Goal: Information Seeking & Learning: Learn about a topic

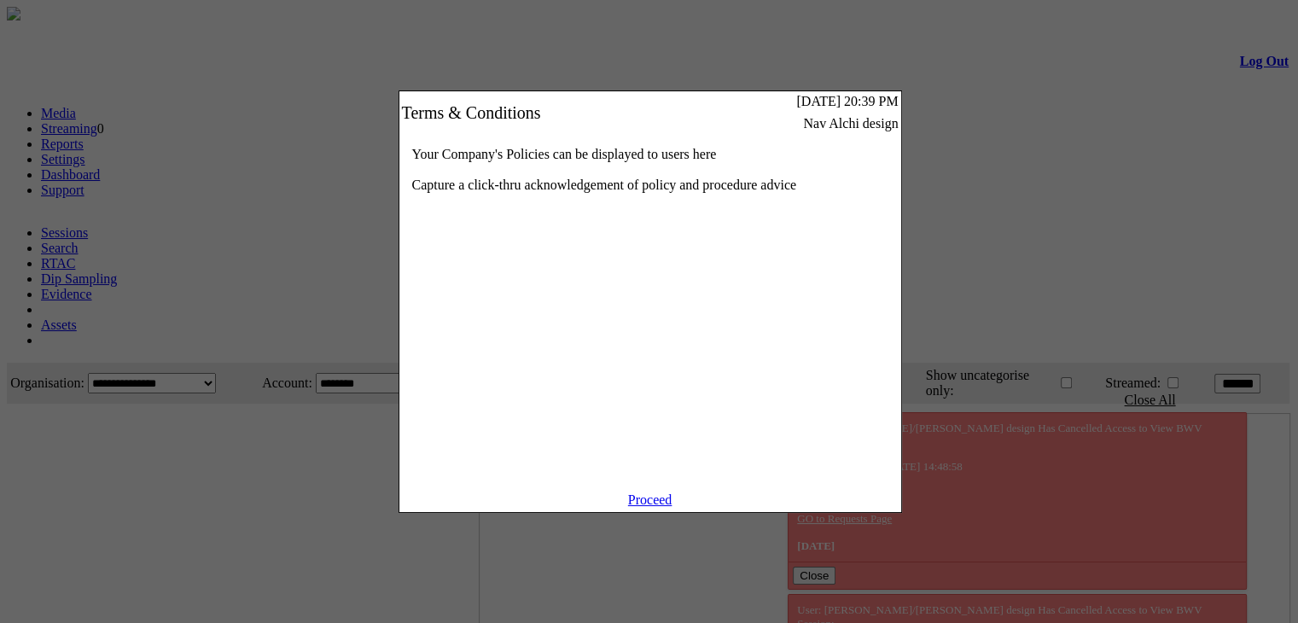
click at [649, 507] on link "Proceed" at bounding box center [650, 499] width 44 height 15
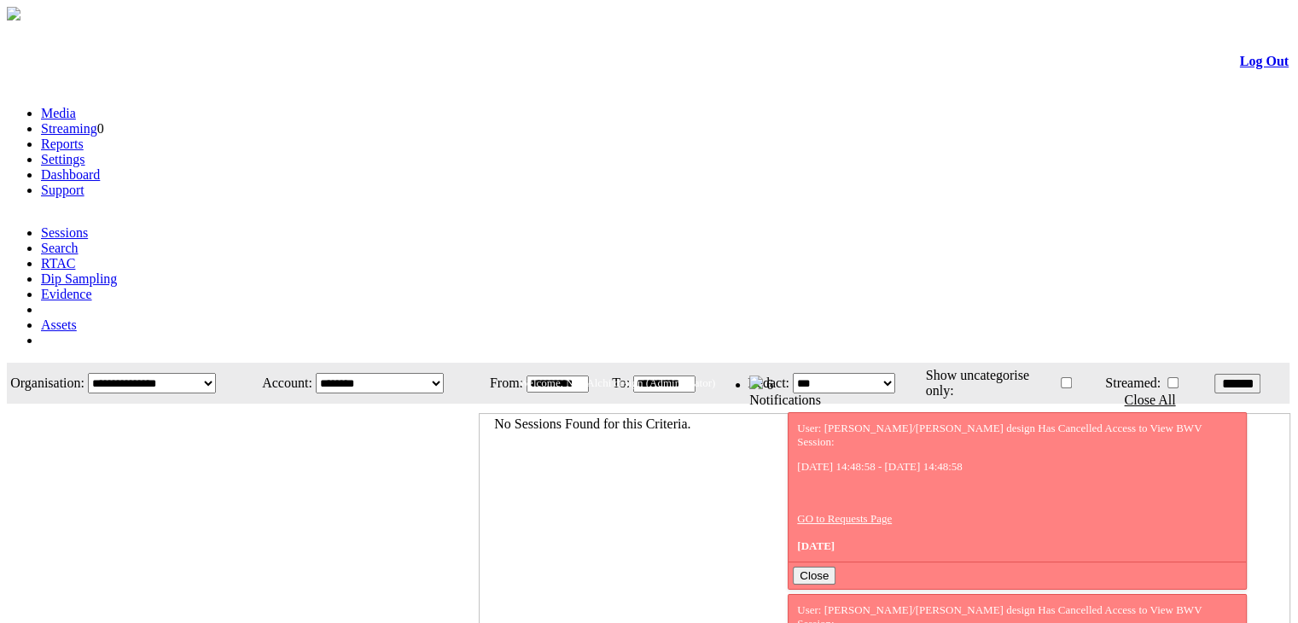
click at [92, 287] on link "Evidence" at bounding box center [66, 294] width 51 height 15
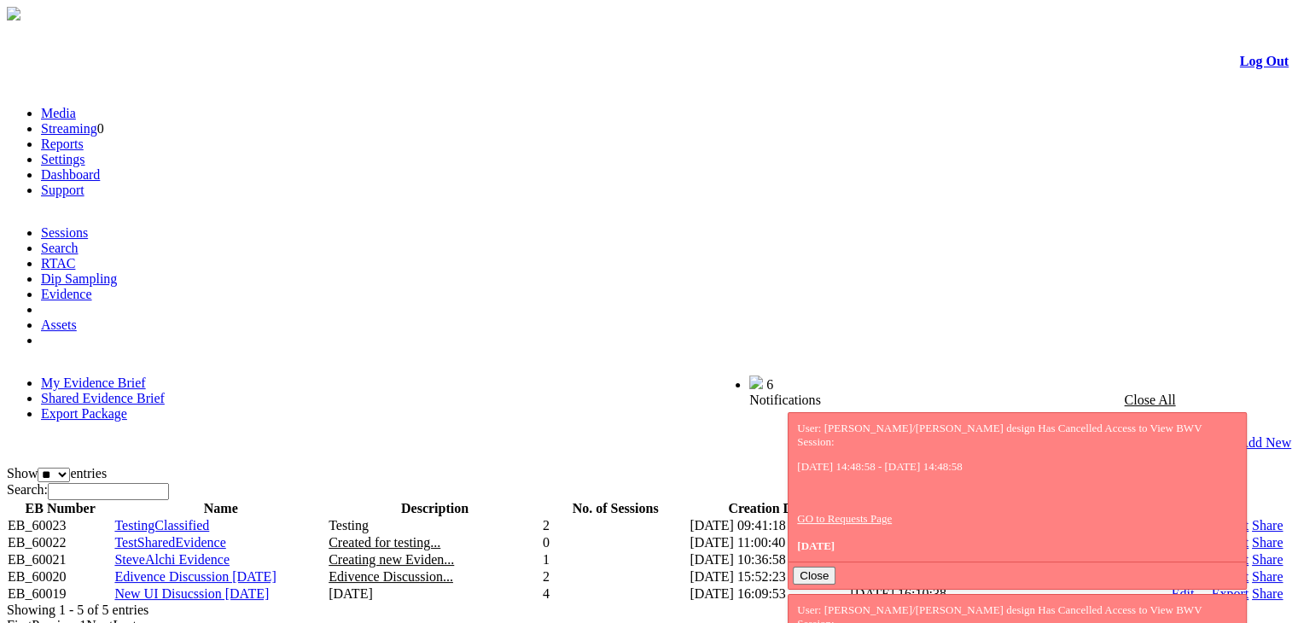
click at [1252, 569] on link "Share" at bounding box center [1267, 576] width 31 height 15
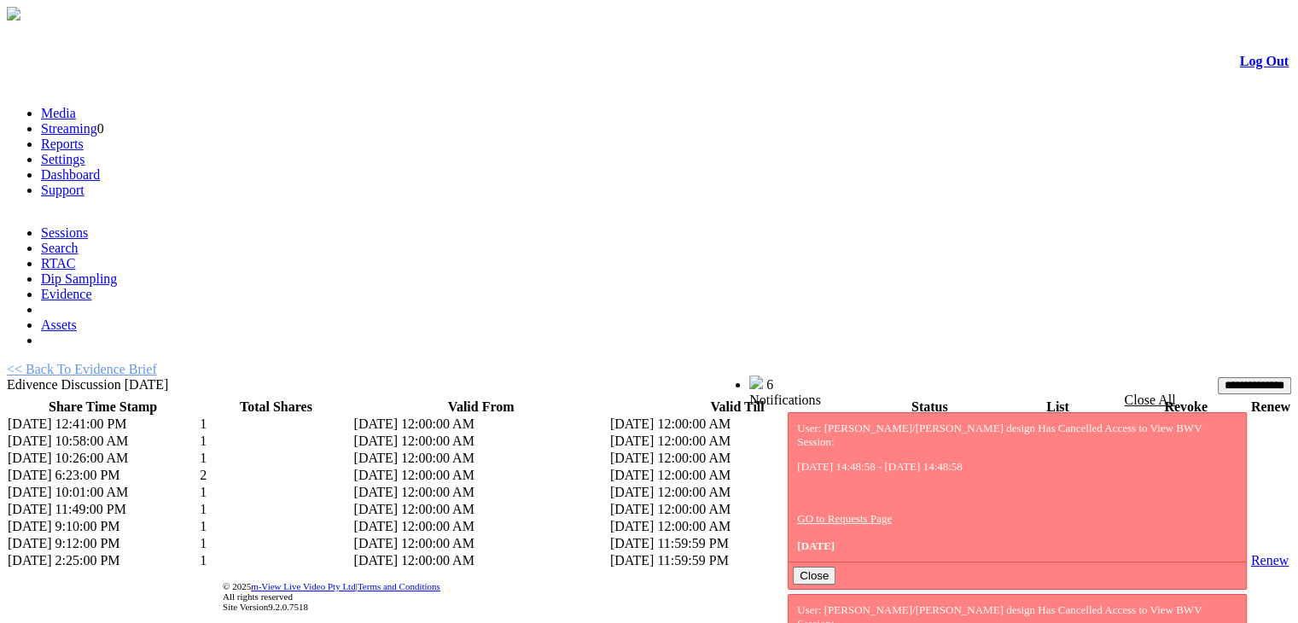
click at [994, 553] on link "List" at bounding box center [1004, 560] width 21 height 15
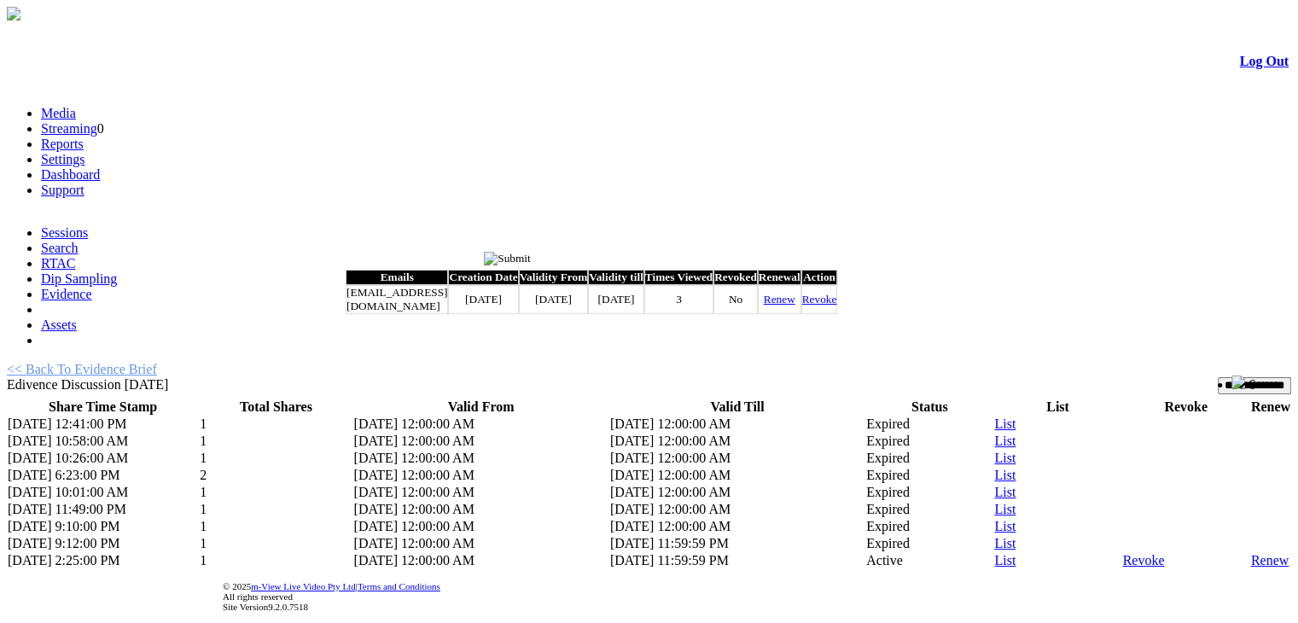
click at [531, 259] on input "image" at bounding box center [507, 259] width 47 height 14
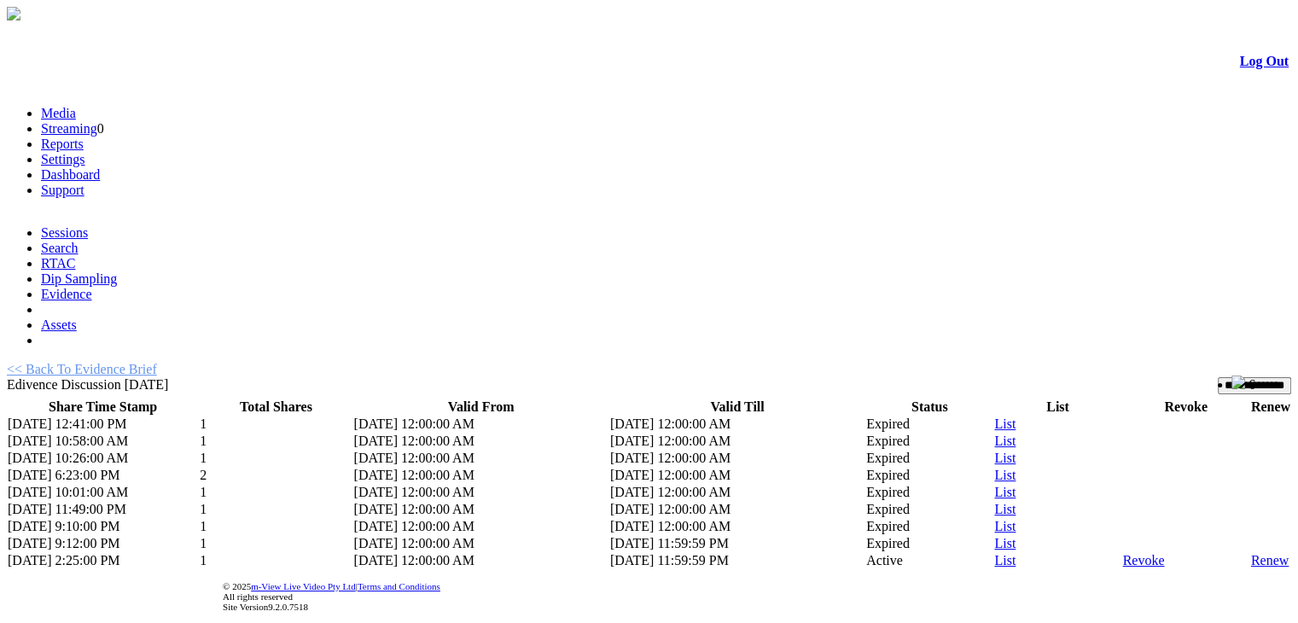
click at [1240, 66] on link "Log Out" at bounding box center [1264, 61] width 49 height 15
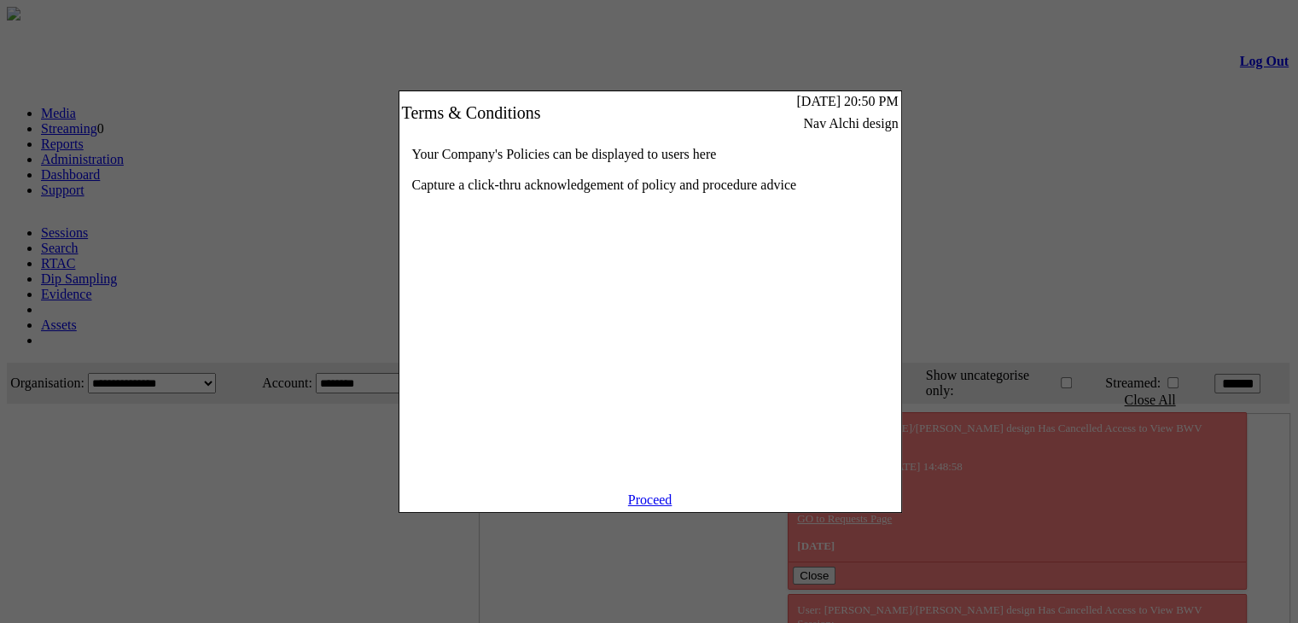
click at [639, 506] on link "Proceed" at bounding box center [650, 499] width 44 height 15
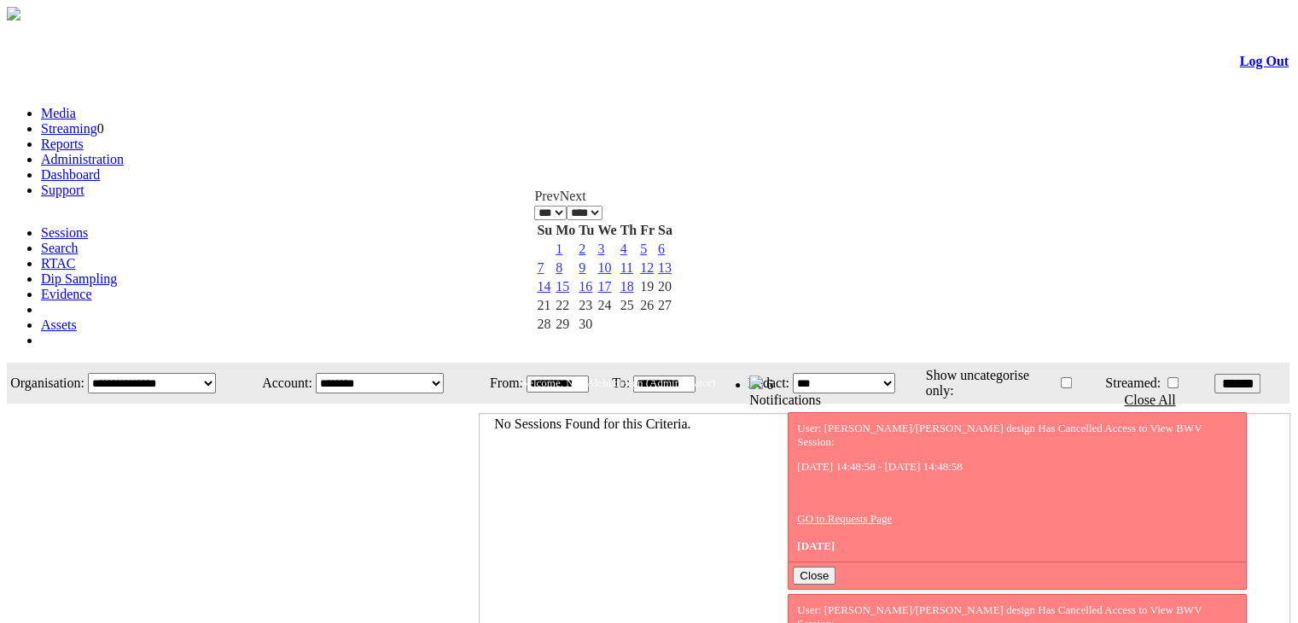
click at [587, 375] on input "**********" at bounding box center [558, 383] width 62 height 17
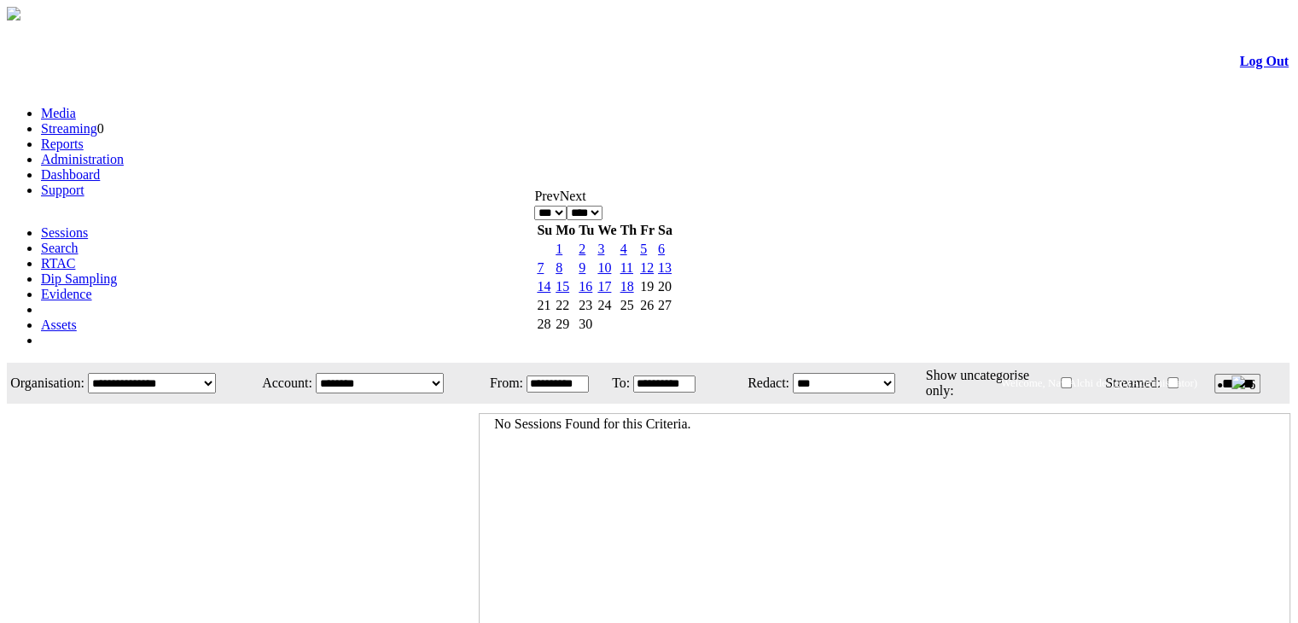
click at [602, 206] on select "**** **** **** **** **** **** **** **** **** **** ****" at bounding box center [585, 213] width 36 height 15
click at [604, 253] on link "4" at bounding box center [600, 249] width 7 height 15
type input "**********"
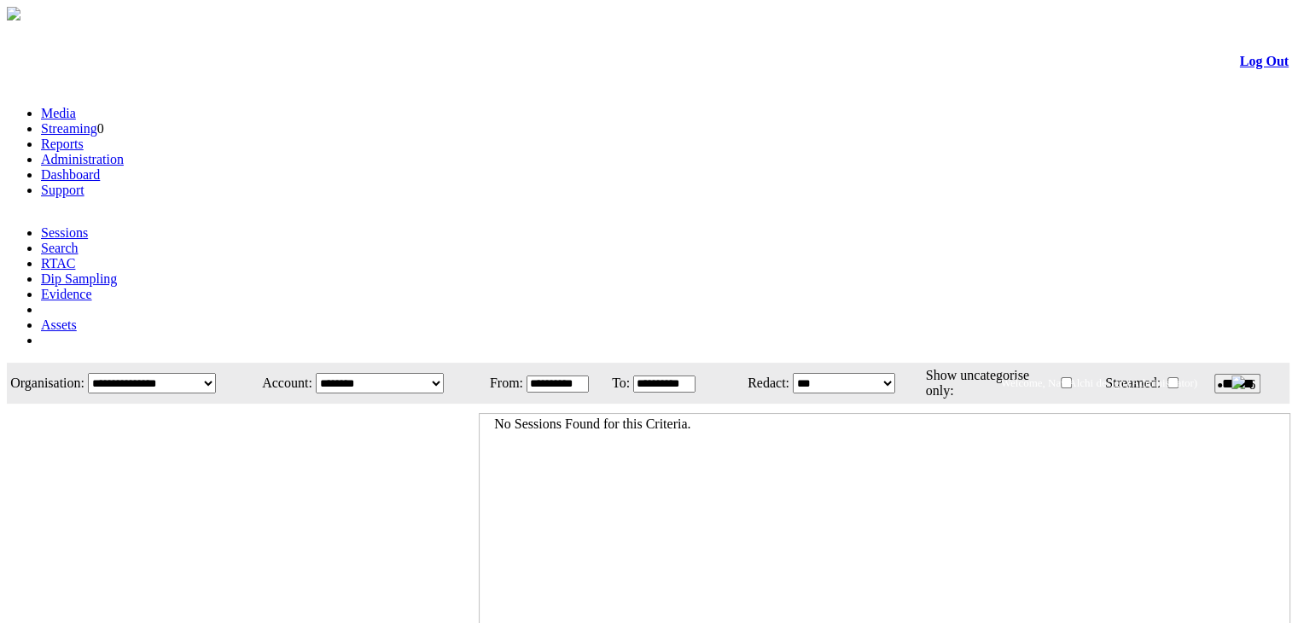
click at [1231, 374] on input "******" at bounding box center [1237, 384] width 46 height 20
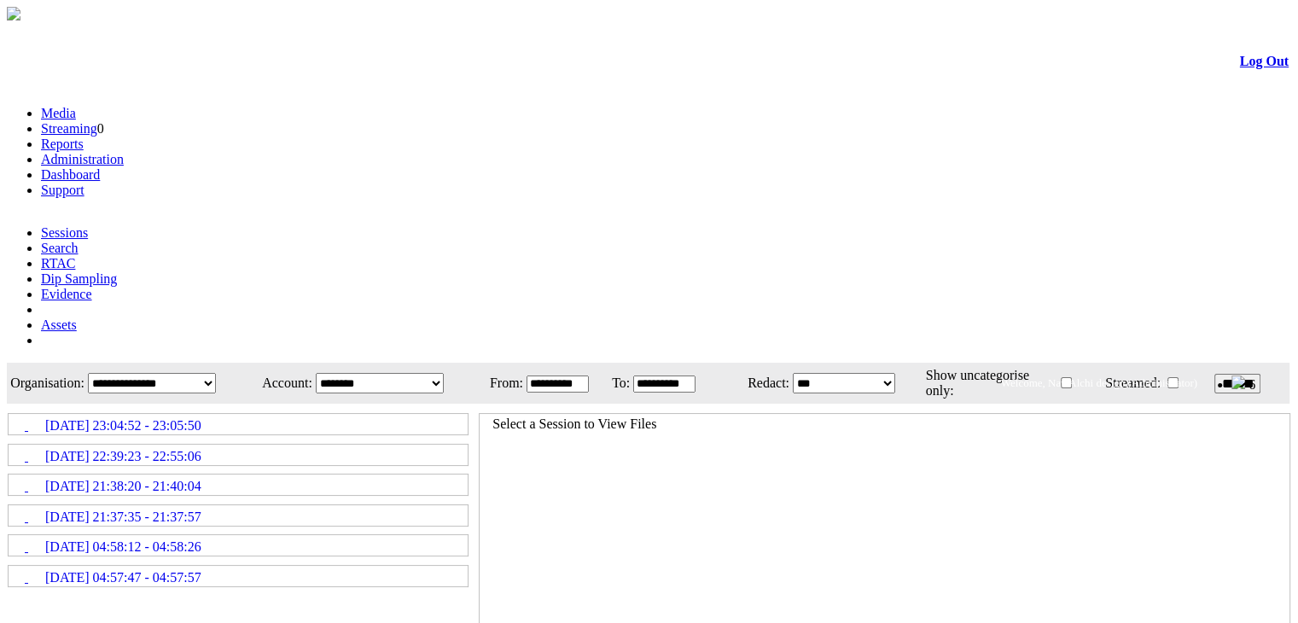
scroll to position [5, 0]
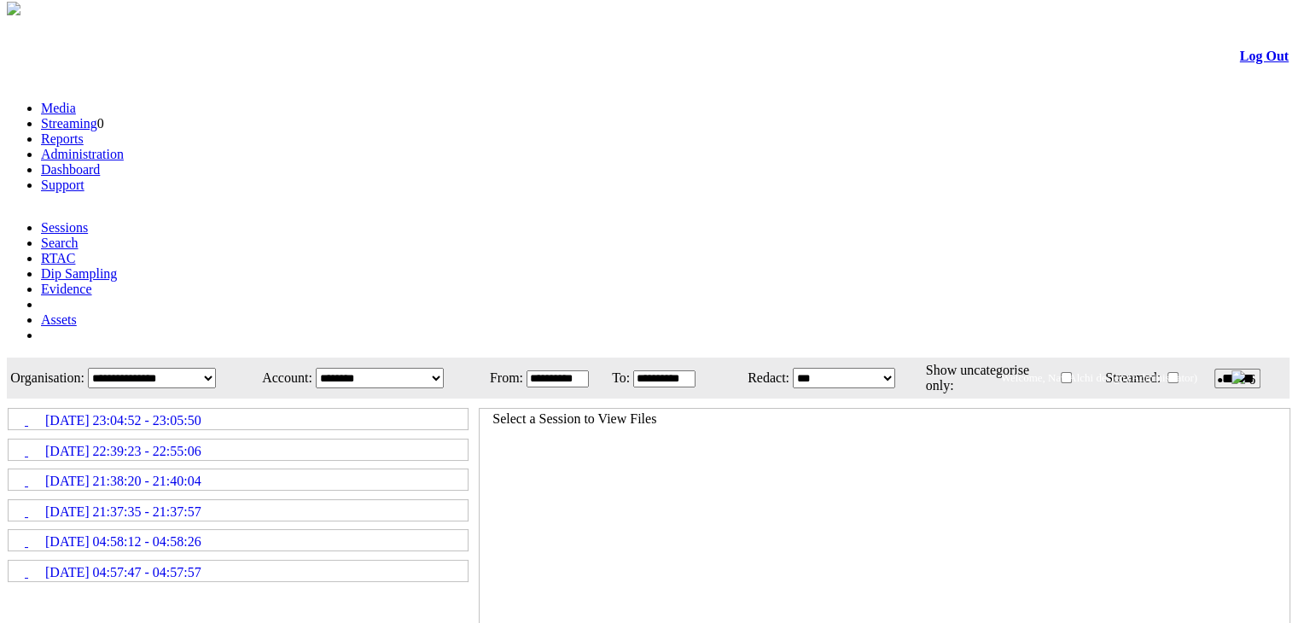
click at [437, 410] on link "04/02/2025 23:04:52 - 23:05:50" at bounding box center [237, 419] width 457 height 19
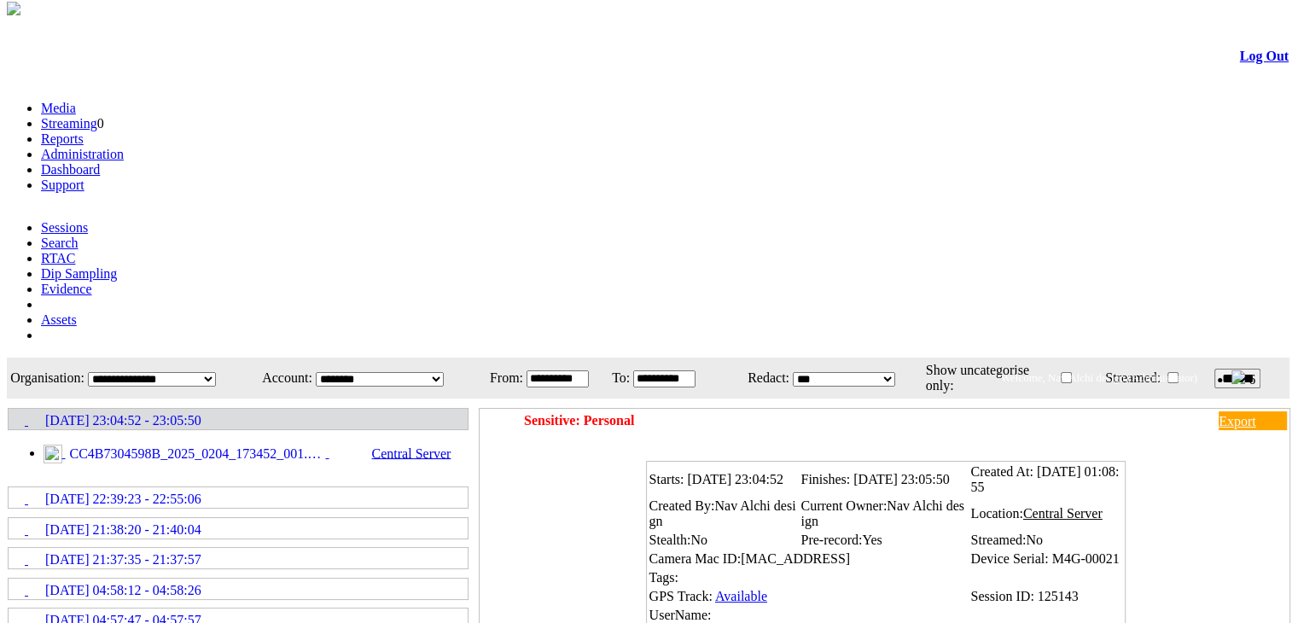
scroll to position [0, 0]
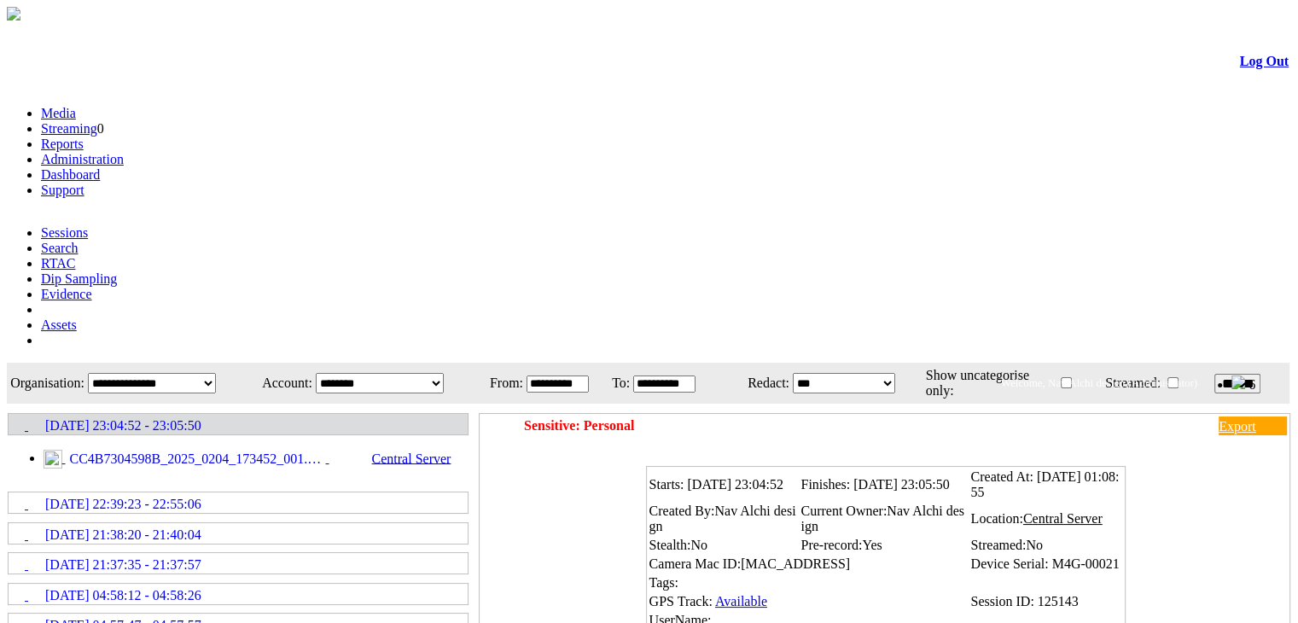
click at [259, 493] on link "04/02/2025 22:39:23 - 22:55:06" at bounding box center [237, 502] width 457 height 19
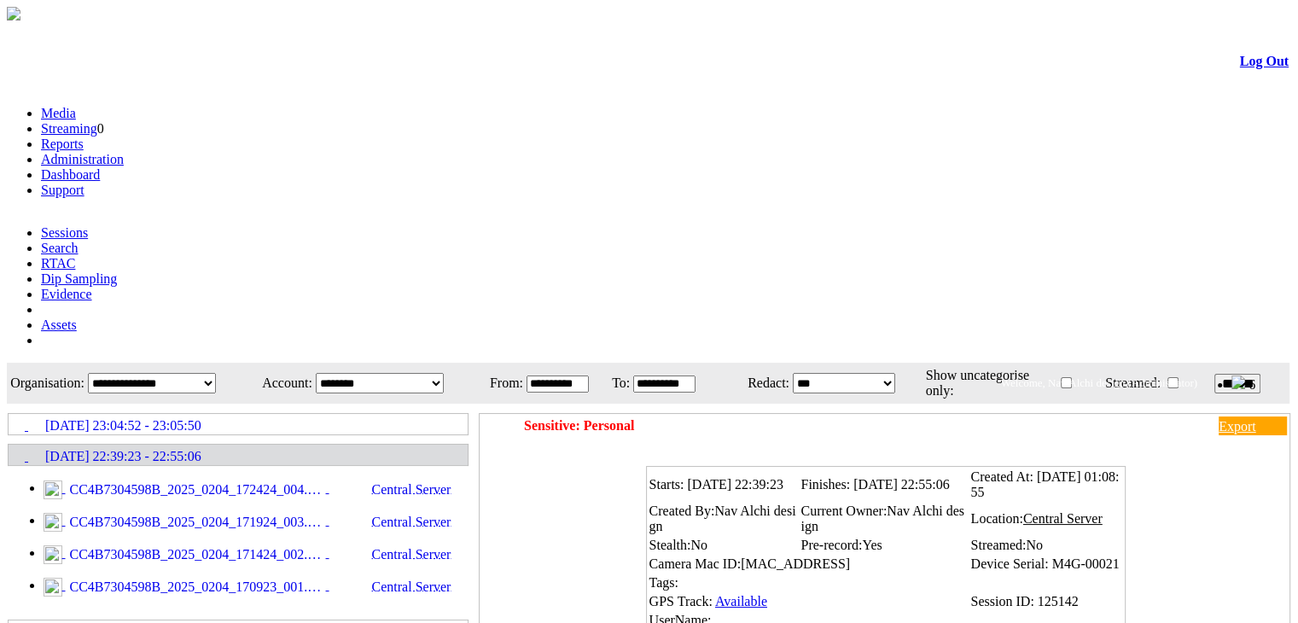
click at [283, 621] on link "04/02/2025 21:38:20 - 21:40:04" at bounding box center [237, 630] width 457 height 19
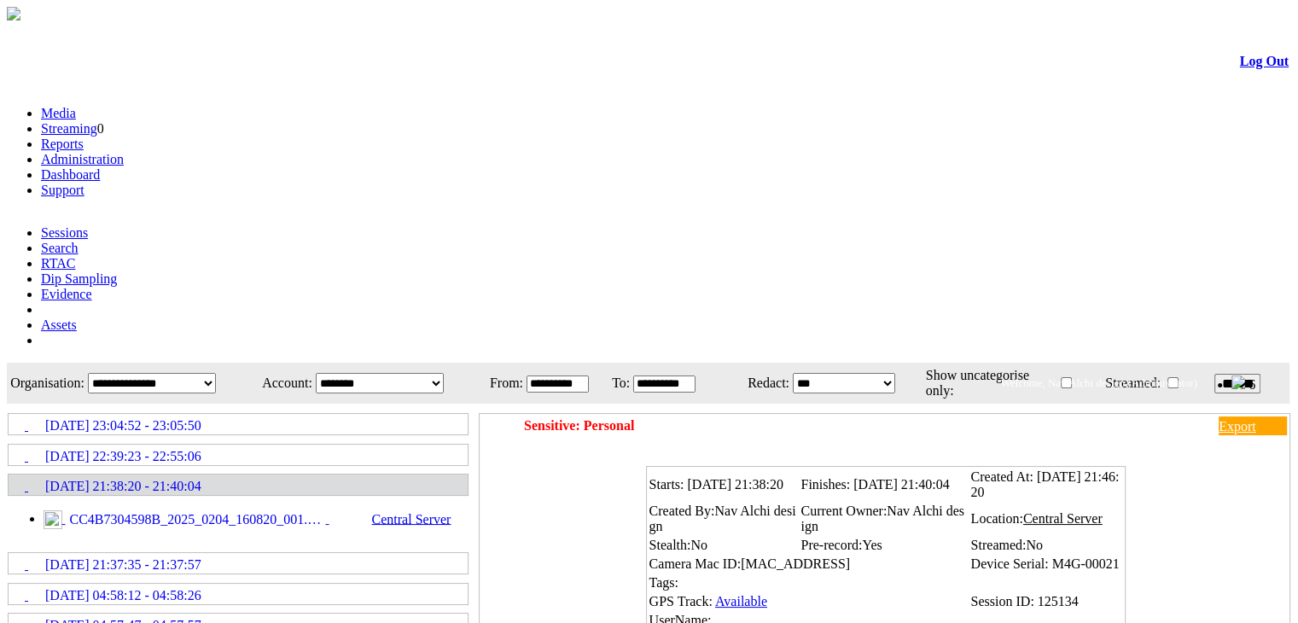
click at [288, 585] on link "22/01/2025 04:58:12 - 04:58:26" at bounding box center [237, 594] width 457 height 19
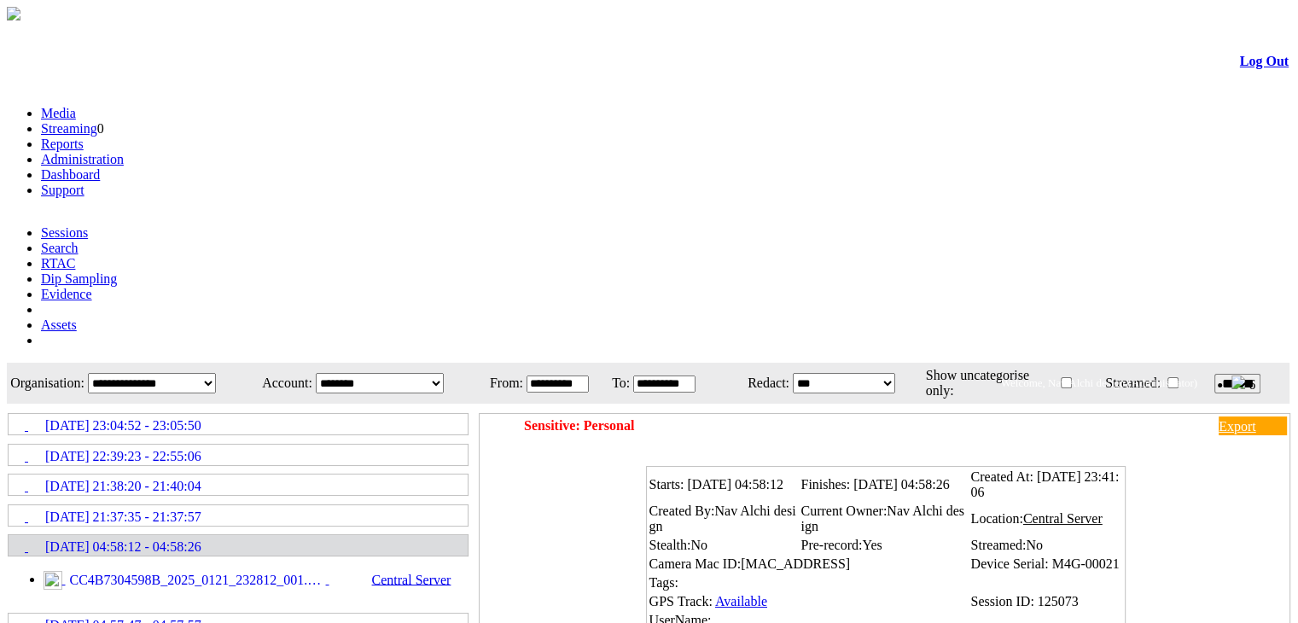
click at [261, 573] on span "CC4B7304598B_2025_0121_232812_001.MP4" at bounding box center [196, 580] width 260 height 15
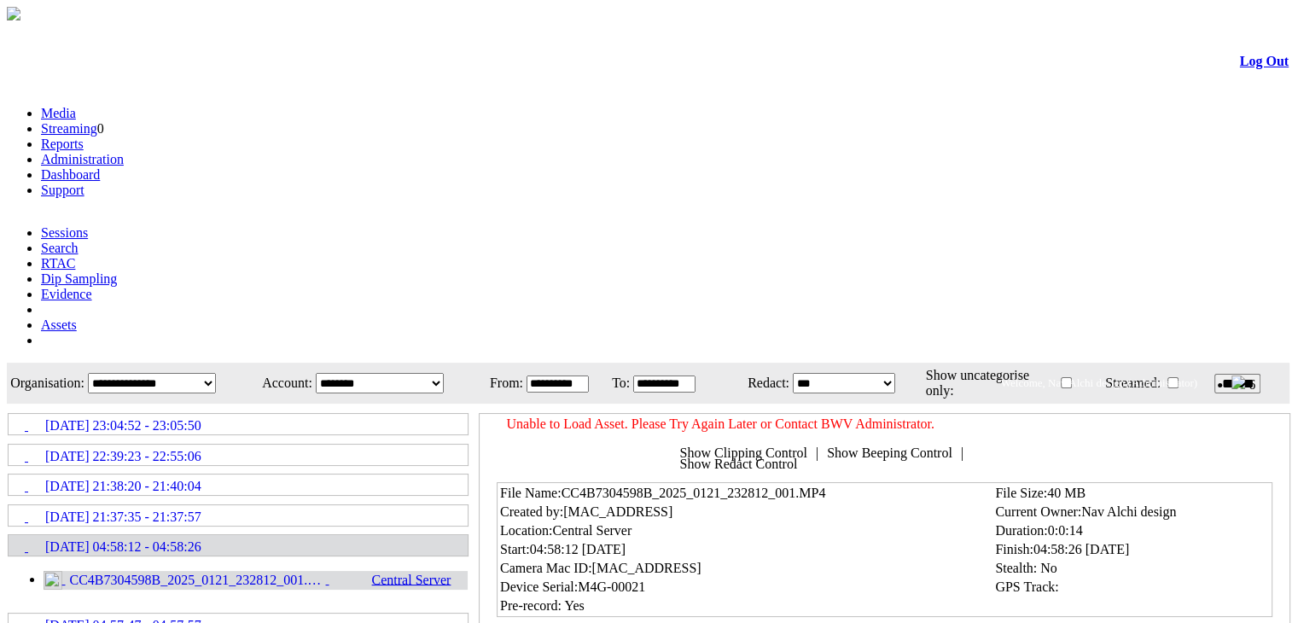
click at [79, 241] on link "Search" at bounding box center [60, 248] width 38 height 15
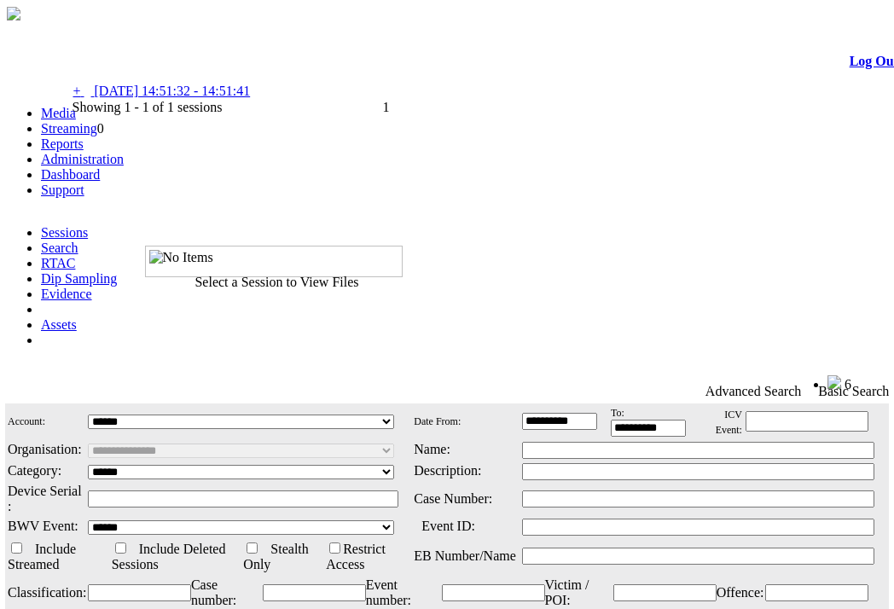
click at [234, 98] on link "+ - 05/02/2025 14:51:32 - 14:51:41" at bounding box center [162, 91] width 178 height 15
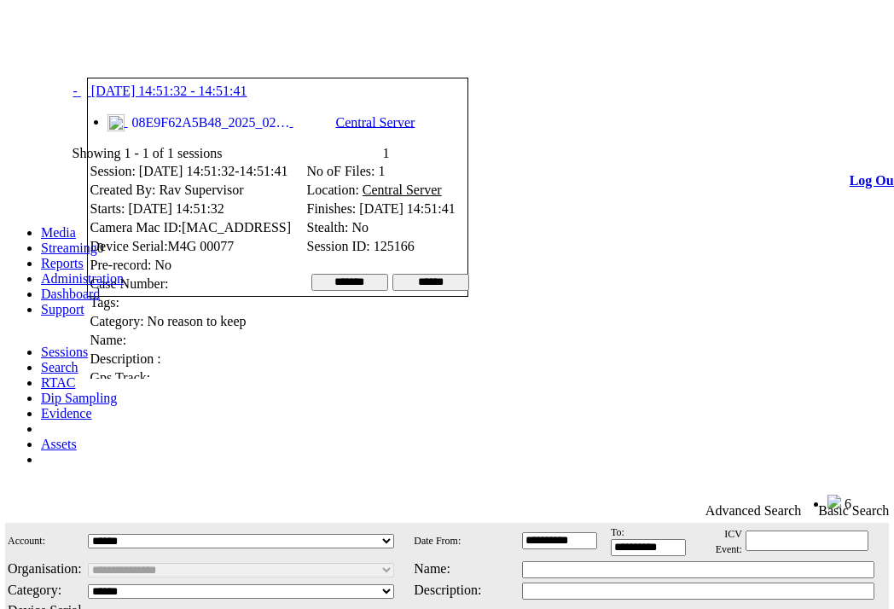
click at [138, 55] on link at bounding box center [138, 56] width 0 height 15
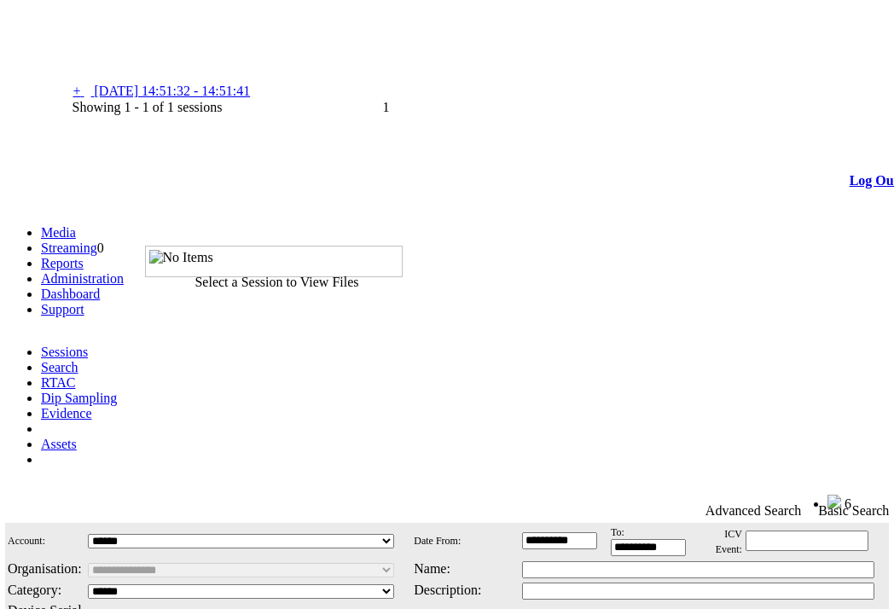
click at [223, 98] on link "+ - 05/02/2025 14:51:32 - 14:51:41" at bounding box center [162, 91] width 178 height 15
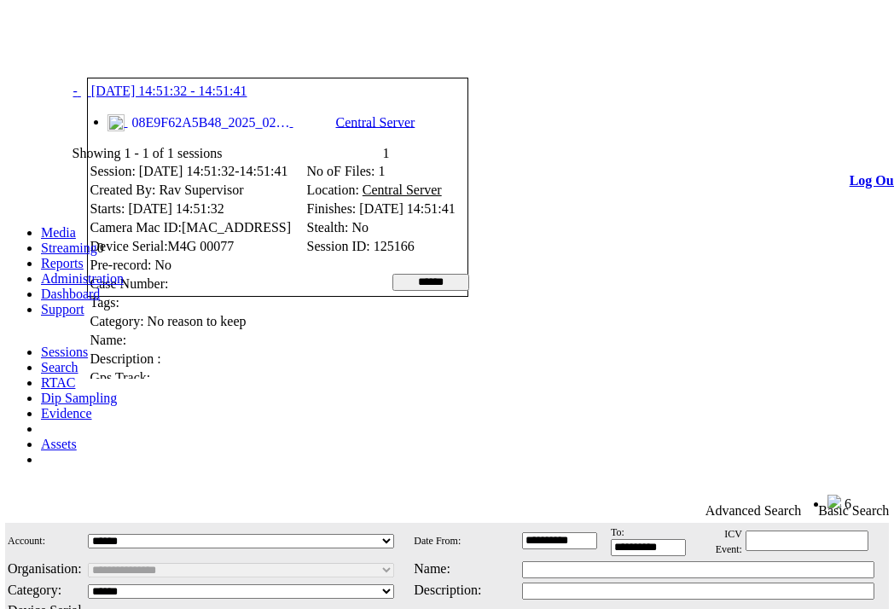
click at [222, 123] on span "08E9F62A5B48_2025_0205_145132_037.MP4" at bounding box center [209, 122] width 162 height 15
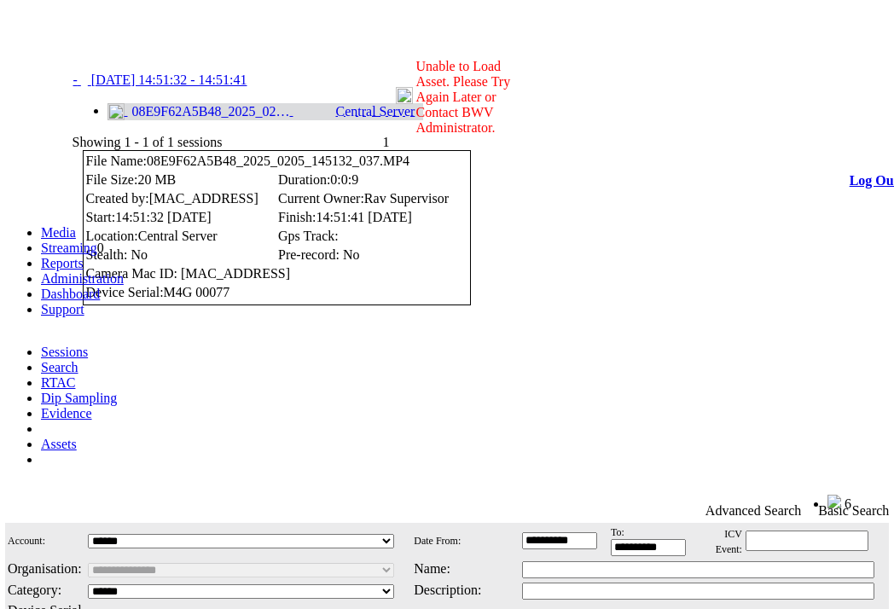
click at [138, 48] on link at bounding box center [138, 45] width 0 height 15
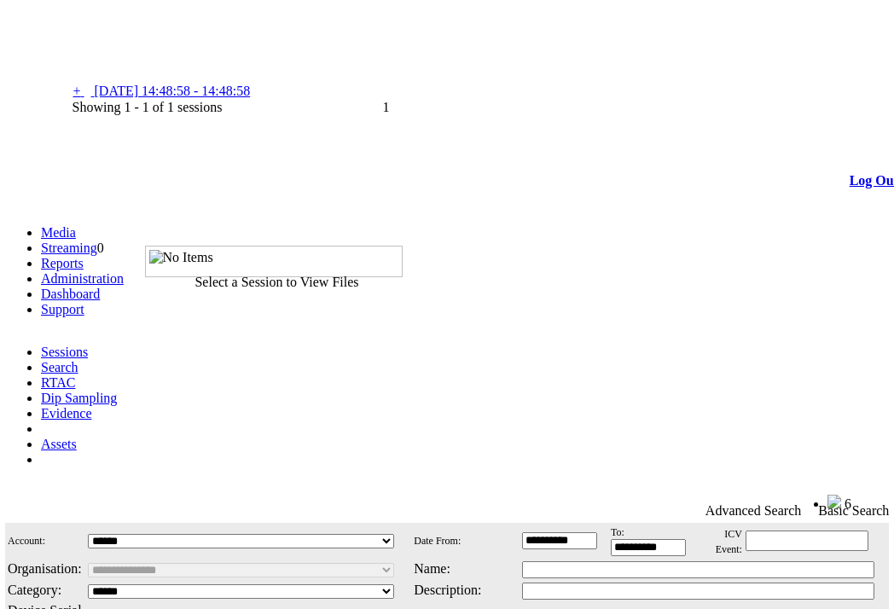
click at [251, 98] on span "05/02/2025 14:48:58 - 14:48:58" at bounding box center [173, 91] width 156 height 15
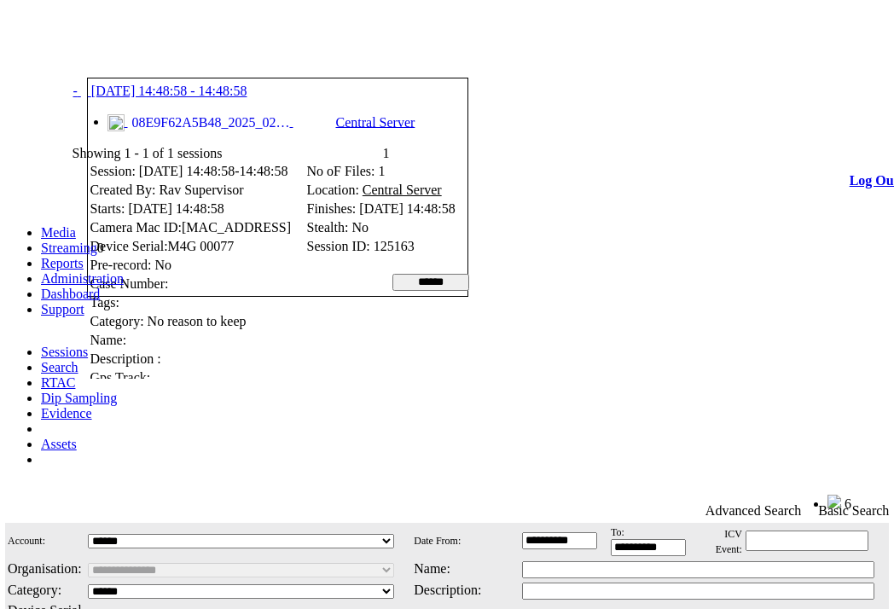
click at [138, 55] on link at bounding box center [138, 56] width 0 height 15
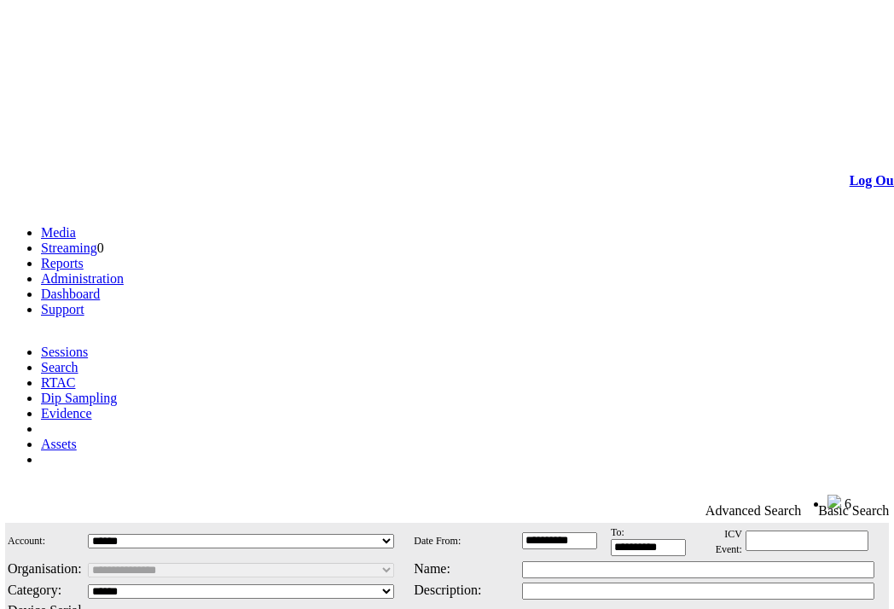
click at [92, 406] on link "Evidence" at bounding box center [66, 413] width 51 height 15
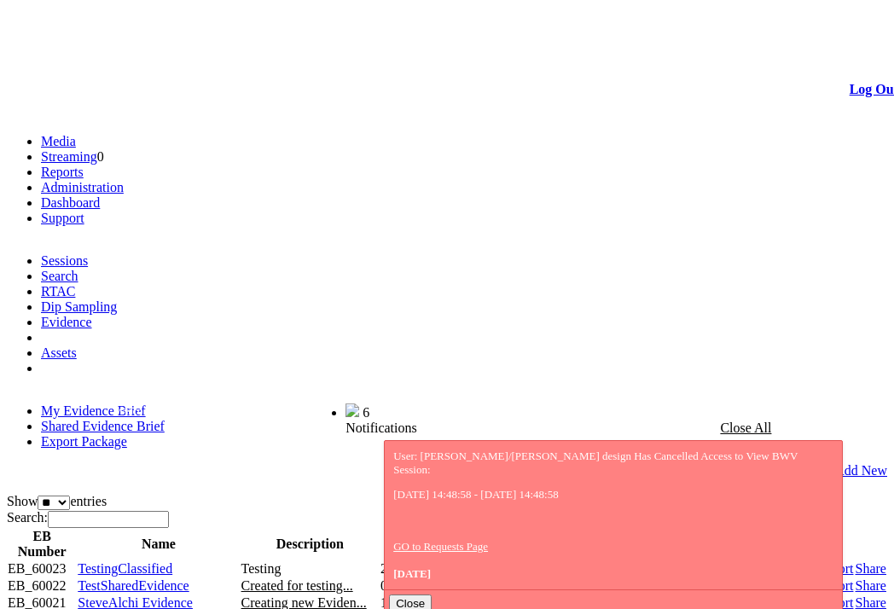
click at [162, 579] on span "TestSharedEvidence" at bounding box center [133, 586] width 111 height 15
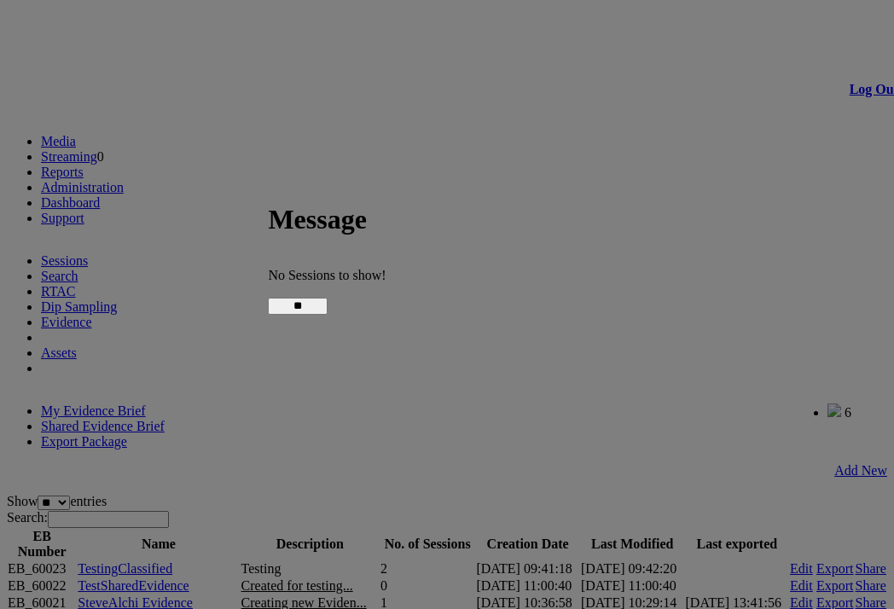
click at [328, 298] on input "**" at bounding box center [298, 306] width 60 height 17
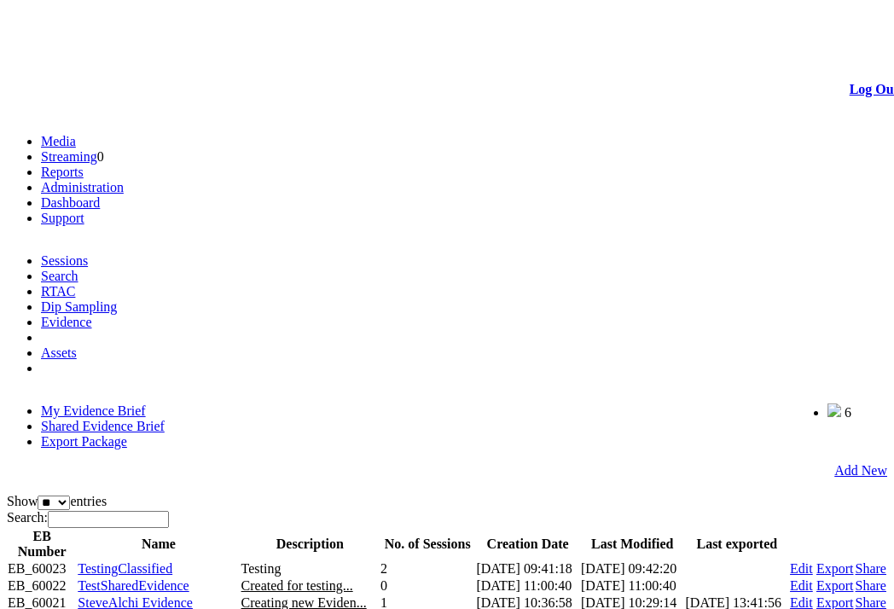
click at [202, 608] on span "Edivence Discussion 13 Jan 2025" at bounding box center [158, 620] width 161 height 15
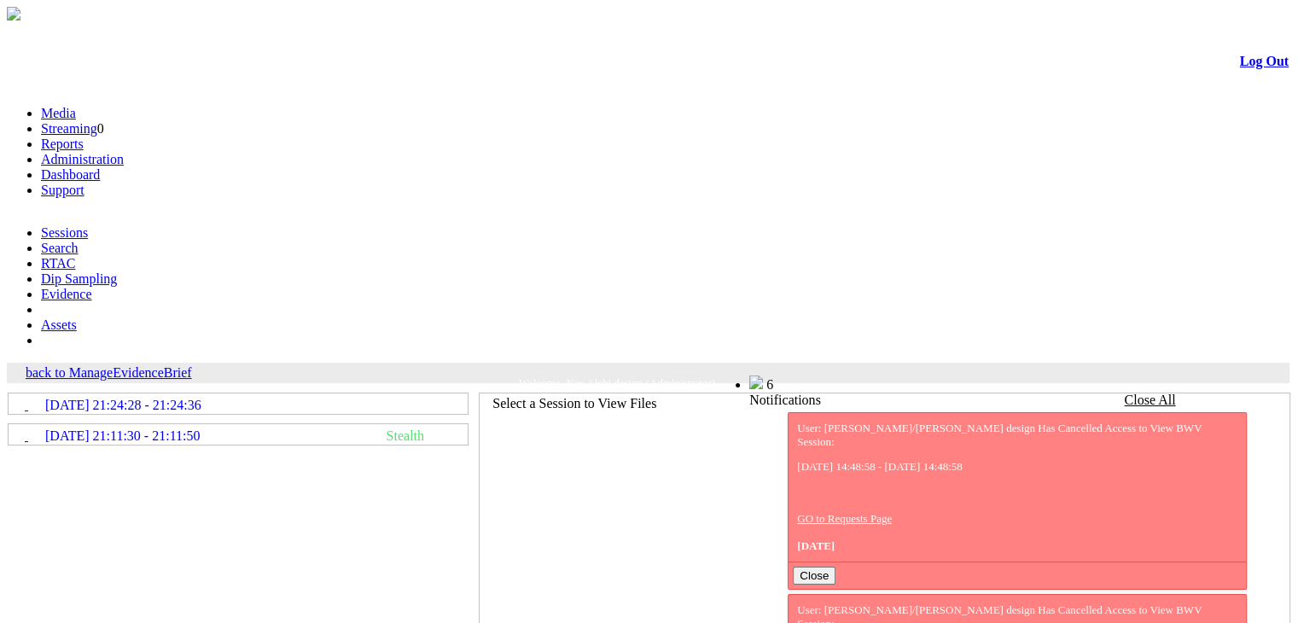
click at [277, 394] on link "09/01/2025 21:24:28 - 21:24:36" at bounding box center [237, 403] width 457 height 19
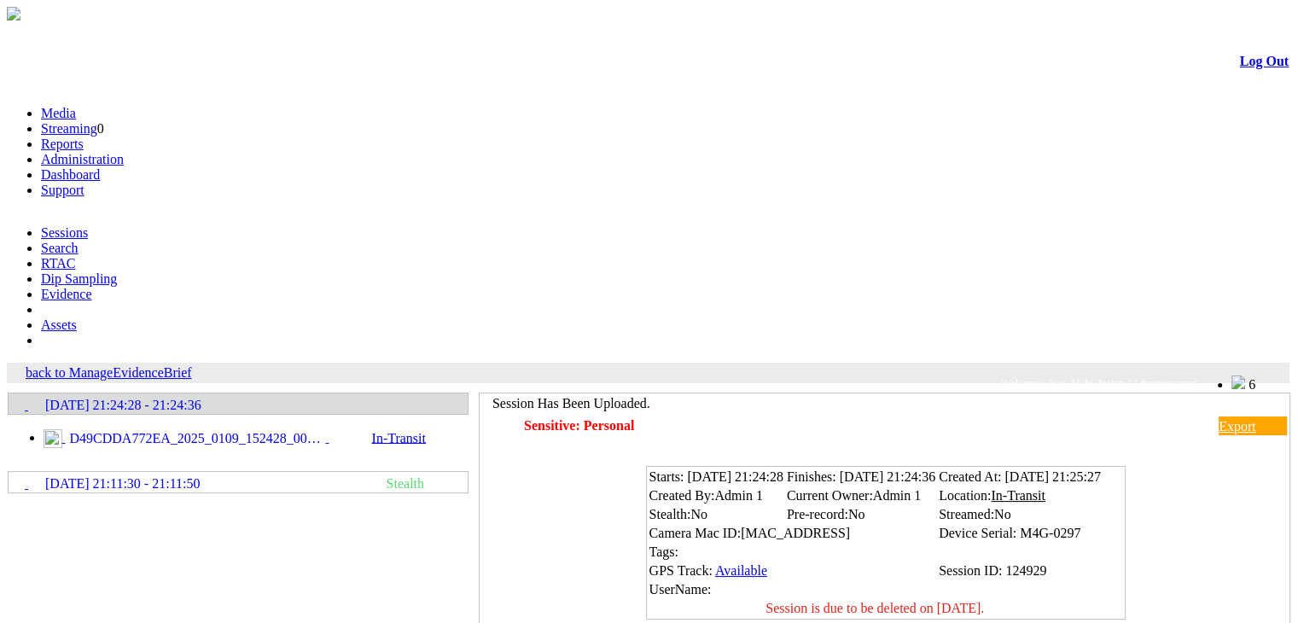
click at [92, 287] on link "Evidence" at bounding box center [66, 294] width 51 height 15
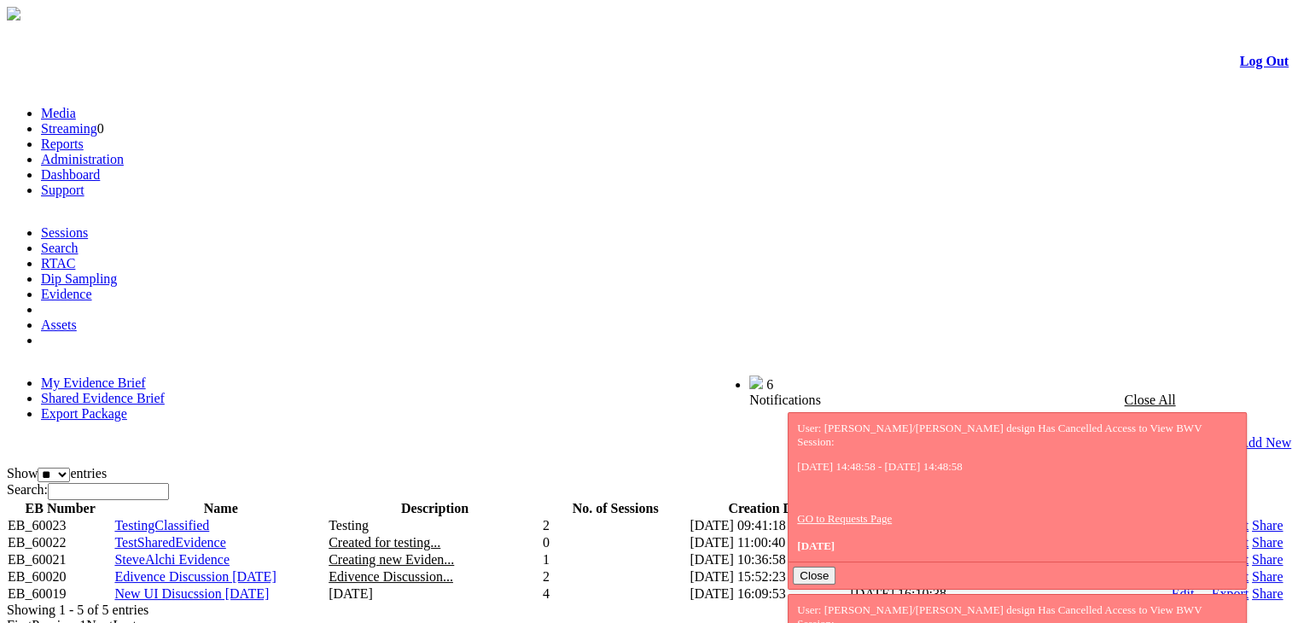
click at [165, 391] on link "Shared Evidence Brief" at bounding box center [103, 398] width 124 height 15
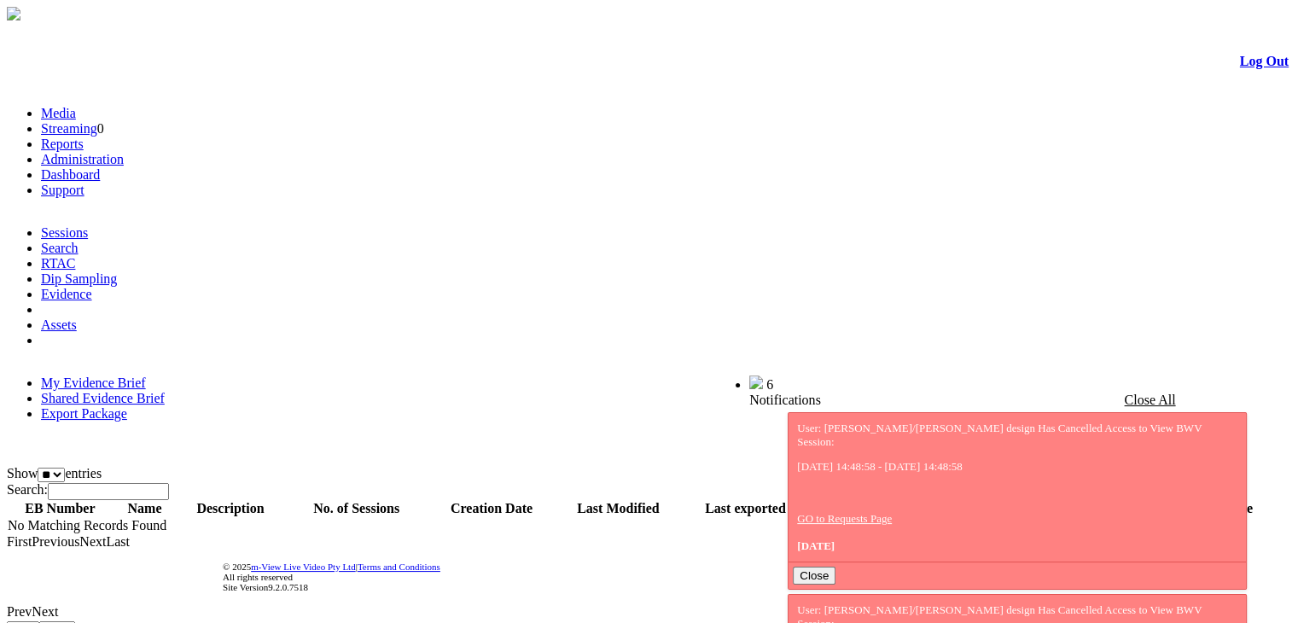
click at [1240, 68] on link "Log Out" at bounding box center [1264, 61] width 49 height 15
